Goal: Find specific page/section: Find specific page/section

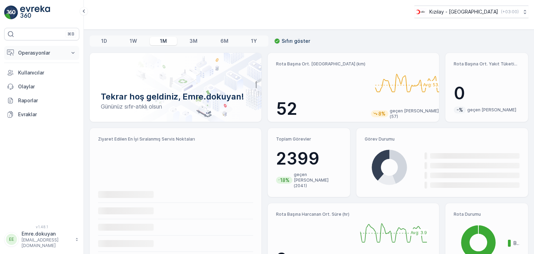
click at [28, 53] on p "Operasyonlar" at bounding box center [41, 52] width 47 height 7
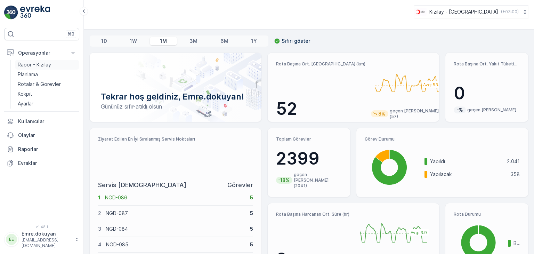
click at [45, 63] on p "Rapor - Kızılay" at bounding box center [34, 64] width 33 height 7
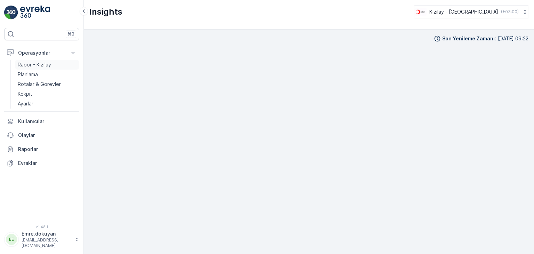
click at [45, 67] on p "Rapor - Kızılay" at bounding box center [34, 64] width 33 height 7
click at [29, 91] on p "Kokpit" at bounding box center [25, 93] width 15 height 7
